Goal: Task Accomplishment & Management: Use online tool/utility

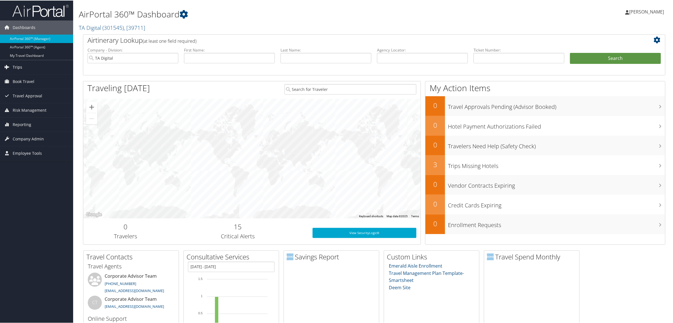
click at [39, 72] on link "Trips" at bounding box center [36, 67] width 73 height 14
click at [40, 76] on link "Airtinerary® Lookup" at bounding box center [36, 78] width 73 height 8
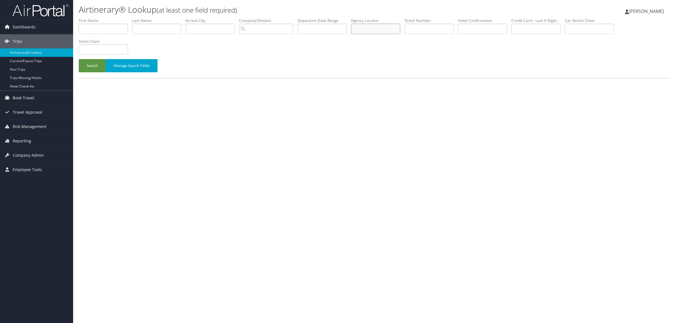
paste input "DQBCMQ"
type input "DQBCMQ"
click at [95, 68] on button "Search" at bounding box center [92, 65] width 27 height 13
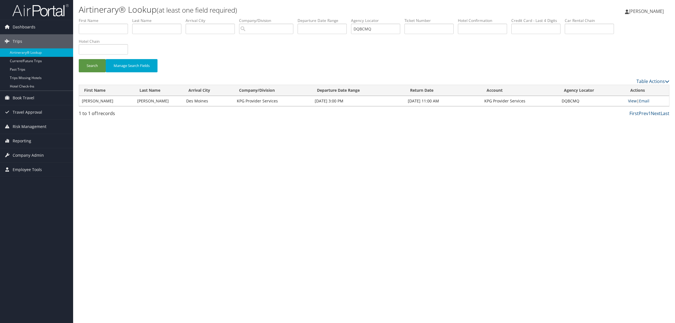
click at [633, 98] on link "View" at bounding box center [632, 100] width 9 height 5
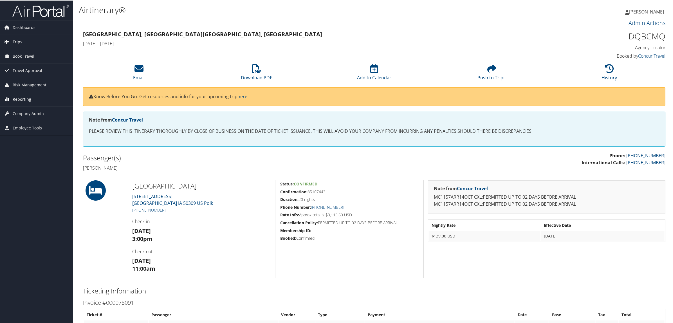
click at [22, 100] on span "Reporting" at bounding box center [22, 99] width 19 height 14
drag, startPoint x: 168, startPoint y: 209, endPoint x: 139, endPoint y: 209, distance: 28.7
click at [139, 209] on h5 "+1 (515) 245-5500" at bounding box center [201, 210] width 139 height 6
copy link "515) 245-5500"
click at [40, 134] on link "Virtual Pay Lookup" at bounding box center [36, 135] width 73 height 8
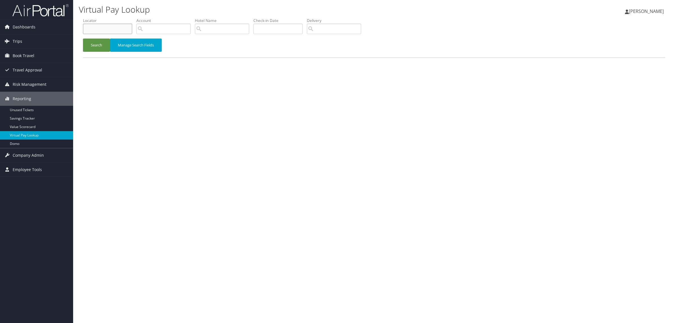
click at [105, 31] on input "text" at bounding box center [107, 29] width 49 height 10
paste input "DJ289Q"
type input "DJ289Q"
click at [103, 47] on button "Search" at bounding box center [96, 45] width 27 height 13
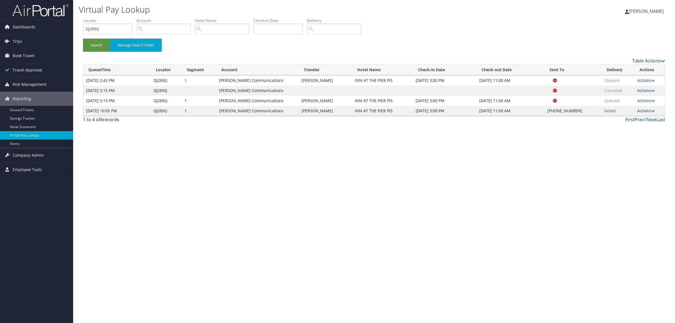
click at [644, 112] on link "Actions" at bounding box center [646, 110] width 18 height 5
click at [624, 119] on link "Resend" at bounding box center [629, 119] width 48 height 10
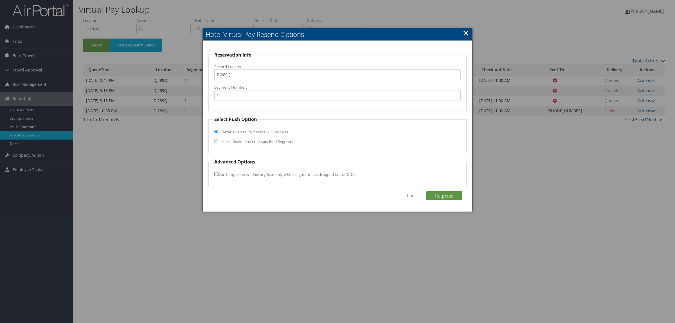
click at [245, 141] on label "Force Rush - Rush the specified Segment" at bounding box center [257, 142] width 72 height 6
click at [218, 141] on input "Force Rush - Rush the specified Segment" at bounding box center [216, 141] width 4 height 4
radio input "true"
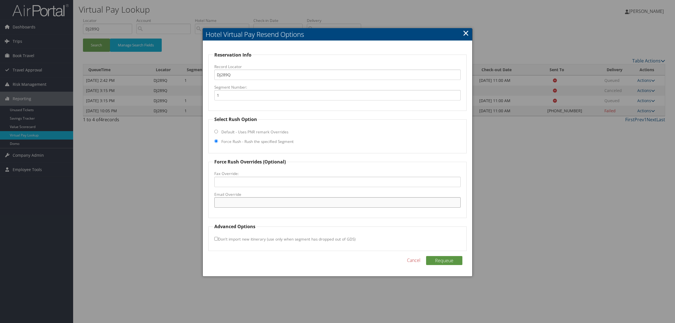
click at [239, 201] on input "Email Override" at bounding box center [337, 202] width 246 height 10
type input "[EMAIL_ADDRESS][DOMAIN_NAME]"
drag, startPoint x: 455, startPoint y: 254, endPoint x: 449, endPoint y: 257, distance: 6.7
click at [452, 255] on div "Reservation Info Record Locator DJ289Q Segment Number: 1 Select Rush Option Def…" at bounding box center [337, 159] width 269 height 236
click at [449, 257] on button "Requeue" at bounding box center [444, 260] width 36 height 9
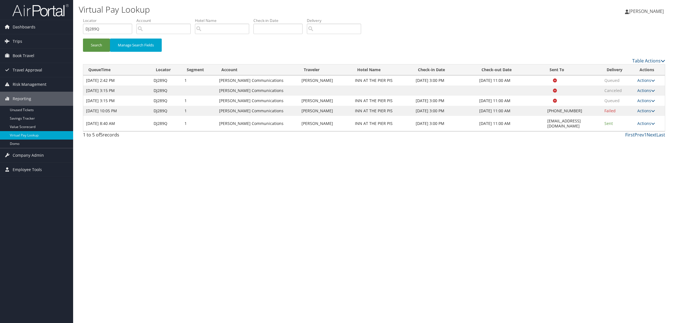
drag, startPoint x: 612, startPoint y: 198, endPoint x: 397, endPoint y: 89, distance: 241.1
click at [612, 198] on div "Virtual Pay Lookup [PERSON_NAME] [PERSON_NAME] My Settings Travel Agency Contac…" at bounding box center [374, 161] width 602 height 323
drag, startPoint x: 112, startPoint y: 31, endPoint x: 80, endPoint y: 26, distance: 32.2
click at [83, 26] on form "QueueTime Locator DJ289Q Segment Account Traveler Hotel Name Check-in Date Chec…" at bounding box center [374, 37] width 582 height 39
paste input "D4W6GC"
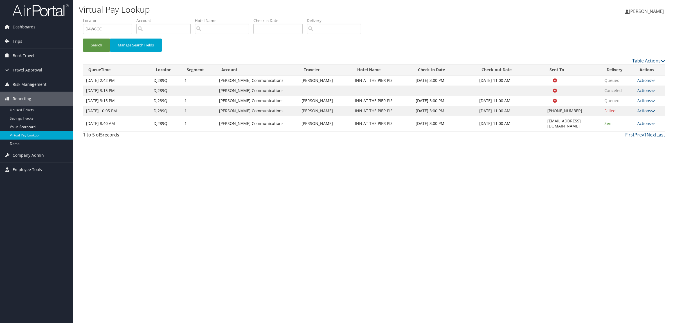
click at [101, 34] on li "Locator D4W6GC" at bounding box center [109, 28] width 53 height 21
drag, startPoint x: 90, startPoint y: 27, endPoint x: 21, endPoint y: 26, distance: 69.5
click at [21, 27] on div "Dashboards AirPortal 360™ (Manager) AirPortal 360™ (Agent) My Travel Dashboard …" at bounding box center [337, 161] width 675 height 323
click at [83, 39] on button "Search" at bounding box center [96, 45] width 27 height 13
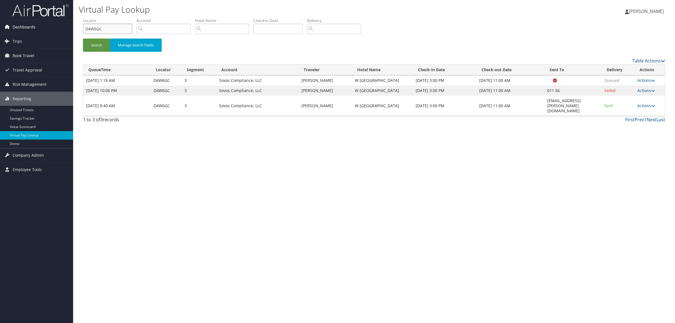
drag, startPoint x: 97, startPoint y: 29, endPoint x: 56, endPoint y: 28, distance: 40.8
click at [56, 28] on div "Dashboards AirPortal 360™ (Manager) AirPortal 360™ (Agent) My Travel Dashboard …" at bounding box center [337, 161] width 675 height 323
drag, startPoint x: 120, startPoint y: 22, endPoint x: 106, endPoint y: 27, distance: 14.8
click at [106, 27] on input "D4W6GC" at bounding box center [107, 29] width 49 height 10
drag, startPoint x: 106, startPoint y: 27, endPoint x: 59, endPoint y: 23, distance: 46.9
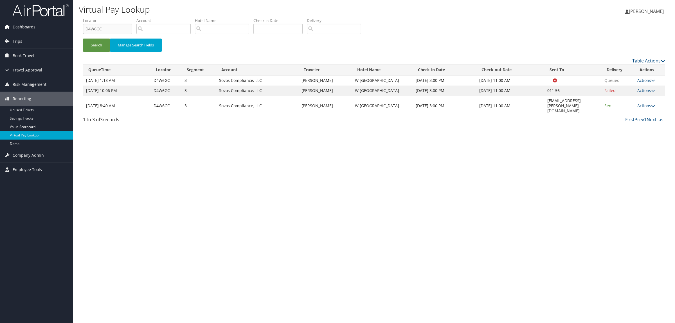
click at [59, 23] on div "Dashboards AirPortal 360™ (Manager) AirPortal 360™ (Agent) My Travel Dashboard …" at bounding box center [337, 161] width 675 height 323
paste input "YX3"
type input "D4YX3C"
drag, startPoint x: 538, startPoint y: 101, endPoint x: 588, endPoint y: 98, distance: 50.1
click at [588, 98] on td "[EMAIL_ADDRESS][PERSON_NAME][DOMAIN_NAME]" at bounding box center [573, 106] width 57 height 20
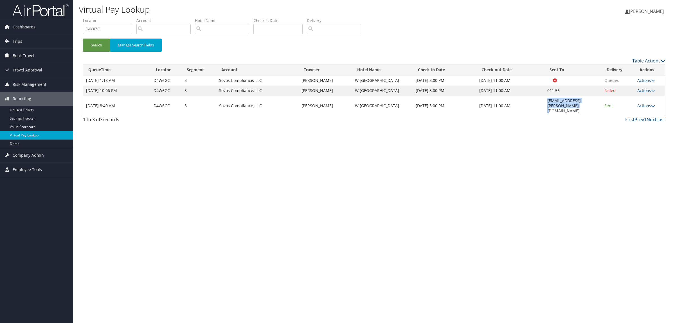
copy td "[EMAIL_ADDRESS][PERSON_NAME][DOMAIN_NAME]"
click at [94, 46] on button "Search" at bounding box center [96, 45] width 27 height 13
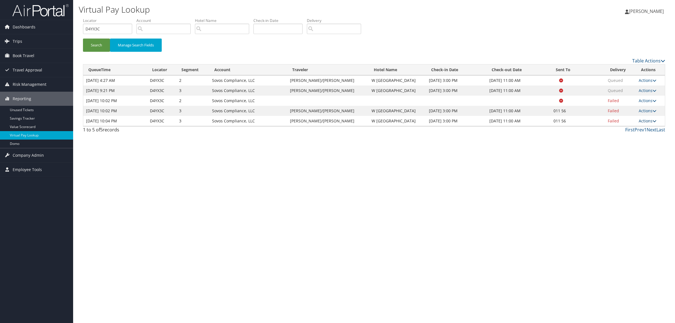
click at [644, 119] on link "Actions" at bounding box center [648, 120] width 18 height 5
click at [635, 138] on link "Logs" at bounding box center [629, 139] width 48 height 10
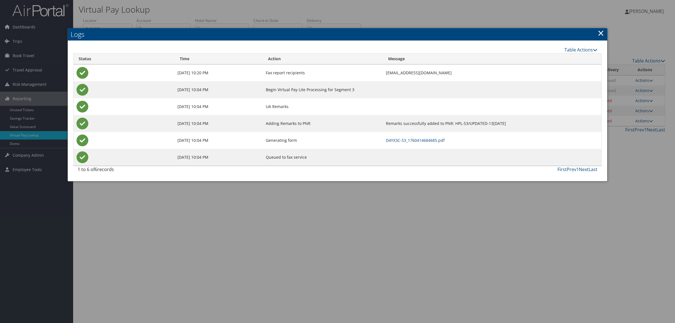
click at [601, 33] on link "×" at bounding box center [601, 32] width 6 height 11
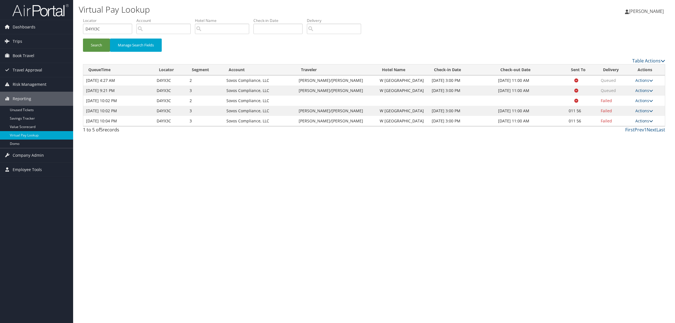
click at [639, 121] on link "Actions" at bounding box center [644, 120] width 18 height 5
click at [635, 127] on link "Resend" at bounding box center [626, 129] width 48 height 10
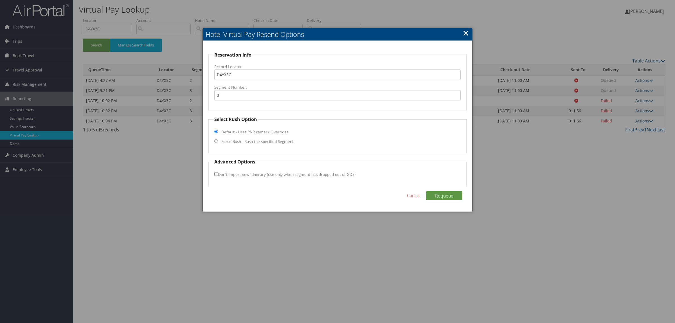
click at [244, 143] on label "Force Rush - Rush the specified Segment" at bounding box center [257, 142] width 72 height 6
click at [218, 143] on input "Force Rush - Rush the specified Segment" at bounding box center [216, 141] width 4 height 4
radio input "true"
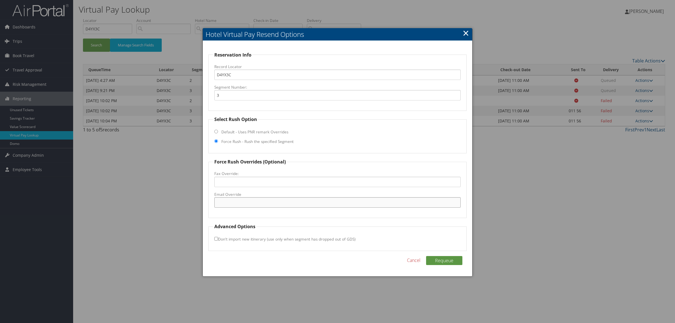
paste input "[EMAIL_ADDRESS][PERSON_NAME][DOMAIN_NAME]"
type input "[EMAIL_ADDRESS][PERSON_NAME][DOMAIN_NAME]"
click at [444, 257] on button "Requeue" at bounding box center [444, 260] width 36 height 9
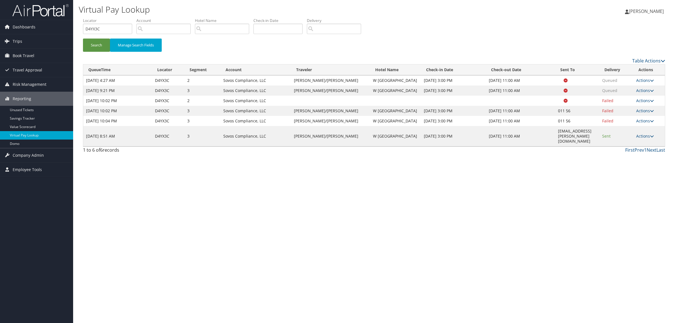
drag, startPoint x: 113, startPoint y: 18, endPoint x: 111, endPoint y: 29, distance: 11.1
click at [112, 20] on label "Locator" at bounding box center [109, 21] width 53 height 6
drag, startPoint x: 113, startPoint y: 33, endPoint x: 64, endPoint y: 30, distance: 49.1
click at [63, 32] on div "Dashboards AirPortal 360™ (Manager) AirPortal 360™ (Agent) My Travel Dashboard …" at bounding box center [337, 161] width 675 height 323
paste input "KR1Y"
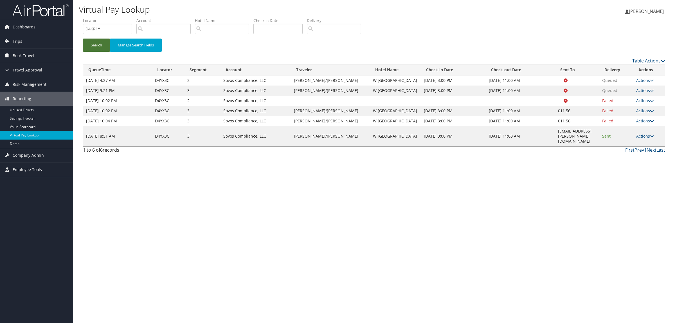
click at [99, 47] on button "Search" at bounding box center [96, 45] width 27 height 13
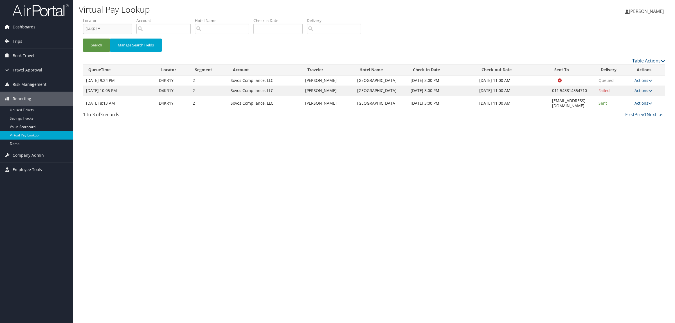
drag, startPoint x: 109, startPoint y: 28, endPoint x: 61, endPoint y: 22, distance: 48.4
click at [61, 22] on div "Dashboards AirPortal 360™ (Manager) AirPortal 360™ (Agent) My Travel Dashboard …" at bounding box center [337, 161] width 675 height 323
paste input "N2H6K"
type input "DN2H6K"
drag, startPoint x: 527, startPoint y: 112, endPoint x: 590, endPoint y: 112, distance: 63.3
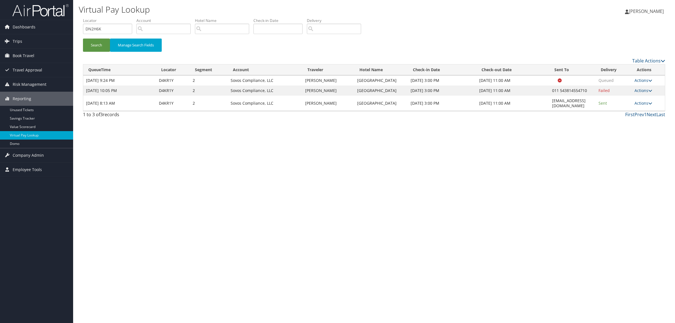
click at [590, 111] on tr "[DATE] 8:13 AM D4KR1Y 2 Sovos Compliance, LLC [PERSON_NAME] [GEOGRAPHIC_DATA] […" at bounding box center [374, 103] width 582 height 15
copy tr "[EMAIL_ADDRESS][DOMAIN_NAME]"
click at [108, 48] on button "Search" at bounding box center [96, 45] width 27 height 13
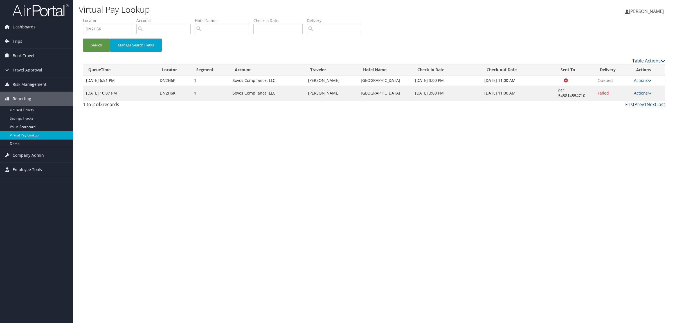
click at [632, 95] on td "Actions Resend Logs Delivery Information View Itinerary" at bounding box center [648, 93] width 34 height 15
click at [638, 96] on link "Actions" at bounding box center [643, 92] width 18 height 5
click at [614, 108] on link "Resend" at bounding box center [626, 107] width 48 height 10
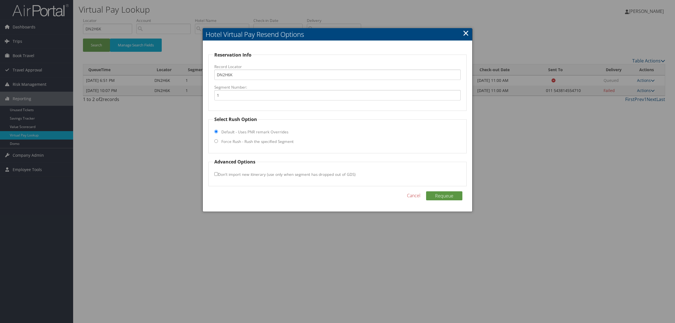
click at [275, 141] on label "Force Rush - Rush the specified Segment" at bounding box center [257, 142] width 72 height 6
click at [218, 141] on input "Force Rush - Rush the specified Segment" at bounding box center [216, 141] width 4 height 4
radio input "true"
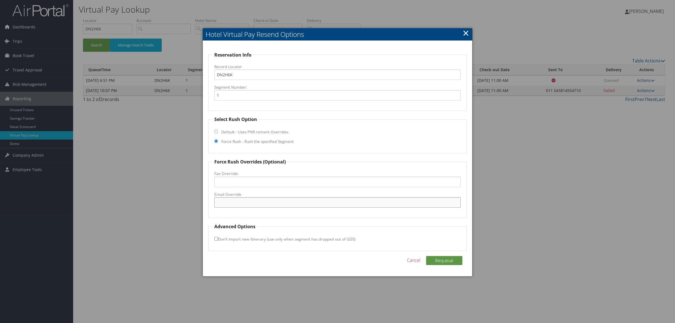
paste input "[EMAIL_ADDRESS][DOMAIN_NAME]"
drag, startPoint x: 224, startPoint y: 202, endPoint x: 170, endPoint y: 201, distance: 54.6
click at [171, 203] on body "Menu Dashboards ► AirPortal 360™ (Manager) AirPortal 360™ (Agent) My Travel Das…" at bounding box center [337, 161] width 675 height 323
type input "[EMAIL_ADDRESS][DOMAIN_NAME]"
click at [456, 258] on button "Requeue" at bounding box center [444, 260] width 36 height 9
